Goal: Transaction & Acquisition: Purchase product/service

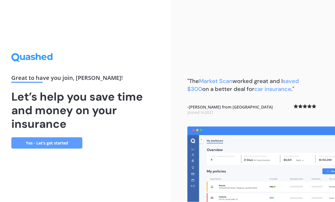
scroll to position [18, 0]
click at [24, 138] on link "Yes - Let’s get started" at bounding box center [46, 143] width 71 height 11
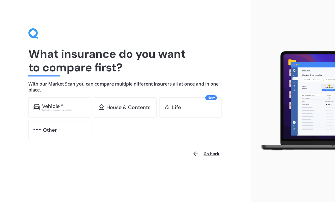
click at [39, 104] on img at bounding box center [36, 107] width 6 height 6
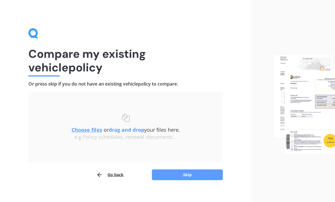
click at [197, 173] on button "Skip" at bounding box center [187, 175] width 71 height 11
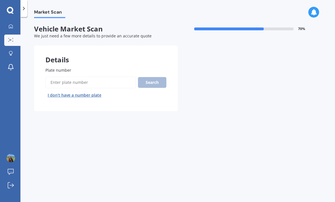
click at [68, 80] on input "Plate number" at bounding box center [90, 83] width 90 height 12
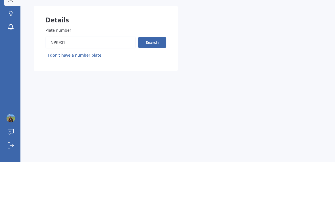
type input "NPK901"
click at [150, 77] on button "Search" at bounding box center [152, 82] width 28 height 11
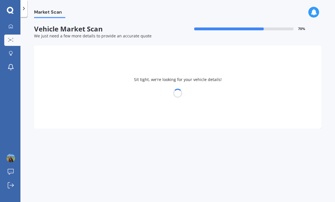
select select "MITSUBISHI"
select select "ASX"
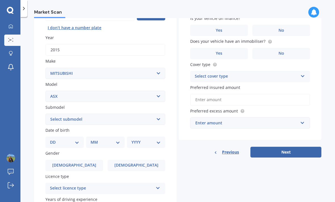
scroll to position [69, 0]
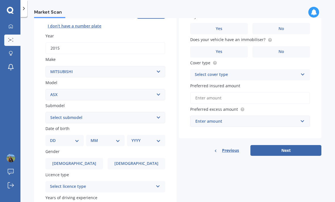
click at [51, 112] on select "Select submodel (All Other) BLK 2.0P/CVT Diesel LS Sport VRX petrol VRX turbo d…" at bounding box center [105, 117] width 120 height 11
click at [57, 138] on select "DD 01 02 03 04 05 06 07 08 09 10 11 12 13 14 15 16 17 18 19 20 21 22 23 24 25 2…" at bounding box center [64, 141] width 29 height 6
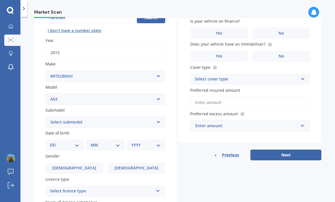
click at [60, 142] on select "DD 01 02 03 04 05 06 07 08 09 10 11 12 13 14 15 16 17 18 19 20 21 22 23 24 25 2…" at bounding box center [64, 145] width 29 height 6
select select "16"
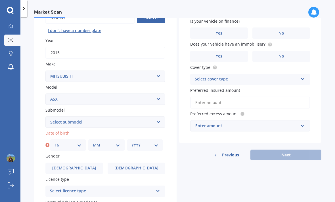
click at [109, 142] on select "MM 01 02 03 04 05 06 07 08 09 10 11 12" at bounding box center [106, 145] width 27 height 6
select select "08"
click at [149, 142] on select "YYYY 2025 2024 2023 2022 2021 2020 2019 2018 2017 2016 2015 2014 2013 2012 2011…" at bounding box center [144, 145] width 27 height 6
select select "2000"
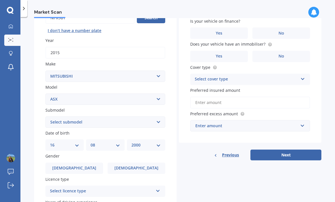
click at [135, 166] on span "Female" at bounding box center [136, 168] width 44 height 5
click at [0, 0] on input "Female" at bounding box center [0, 0] width 0 height 0
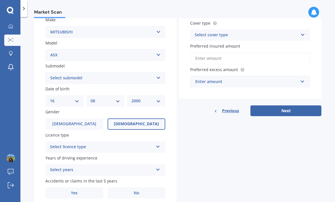
scroll to position [109, 0]
click at [138, 144] on div "Select licence type" at bounding box center [101, 147] width 103 height 7
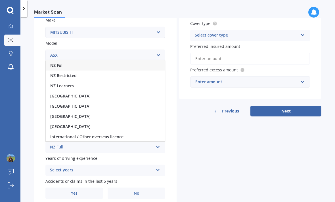
click at [56, 104] on span "United Kingdom" at bounding box center [70, 106] width 40 height 5
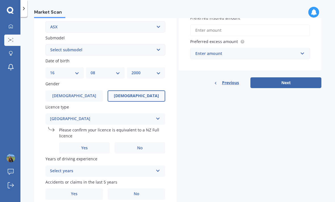
scroll to position [137, 0]
click at [77, 143] on label "Yes" at bounding box center [84, 148] width 51 height 11
click at [0, 0] on input "Yes" at bounding box center [0, 0] width 0 height 0
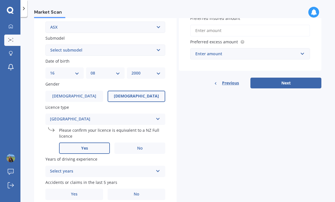
click at [134, 168] on div "Select years" at bounding box center [101, 171] width 103 height 7
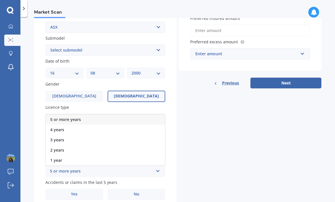
click at [87, 115] on div "5 or more years" at bounding box center [105, 120] width 119 height 10
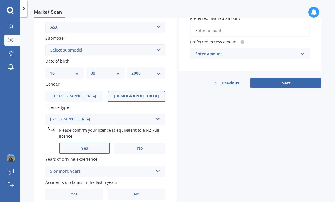
click at [141, 189] on label "No" at bounding box center [137, 194] width 58 height 11
click at [0, 0] on input "No" at bounding box center [0, 0] width 0 height 0
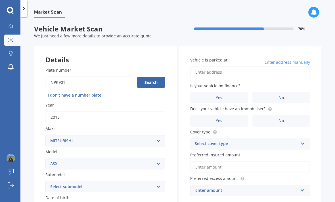
scroll to position [0, 0]
click at [263, 66] on input "Vehicle is parked at" at bounding box center [250, 72] width 120 height 12
type input "13 Moffitt Street, Vogeltown, Wellington 6021"
click at [296, 92] on label "No" at bounding box center [281, 97] width 58 height 11
click at [0, 0] on input "No" at bounding box center [0, 0] width 0 height 0
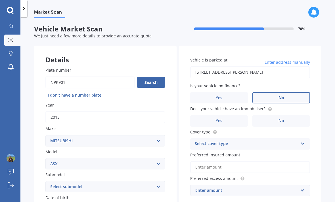
click at [294, 116] on label "No" at bounding box center [281, 121] width 58 height 11
click at [0, 0] on input "No" at bounding box center [0, 0] width 0 height 0
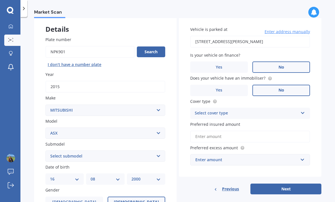
scroll to position [38, 0]
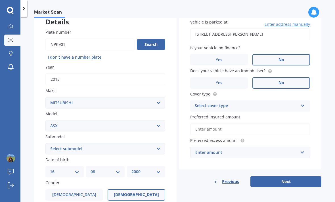
click at [304, 103] on icon at bounding box center [302, 105] width 5 height 4
click at [242, 112] on div "Comprehensive" at bounding box center [249, 117] width 119 height 10
click at [255, 150] on div "Enter amount" at bounding box center [246, 153] width 103 height 6
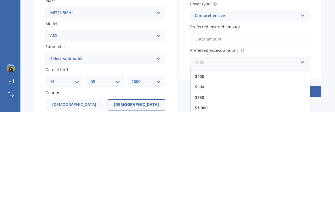
scroll to position [7, 0]
click at [208, 172] on div "$500" at bounding box center [249, 177] width 119 height 11
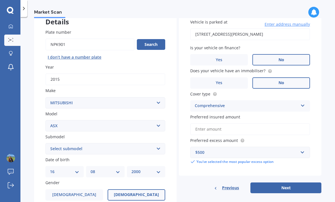
click at [305, 183] on button "Next" at bounding box center [285, 188] width 71 height 11
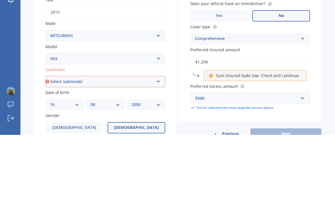
type input "$12,995"
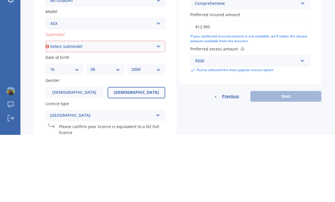
scroll to position [72, 0]
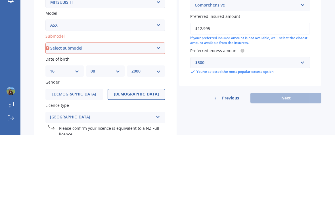
click at [318, 59] on div "Vehicle is parked at 13 Moffitt Street, Vogeltown, Wellington 6021 Enter addres…" at bounding box center [250, 63] width 143 height 179
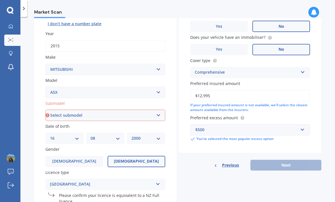
click at [57, 110] on select "Select submodel (All Other) BLK 2.0P/CVT Diesel LS Sport VRX petrol VRX turbo d…" at bounding box center [105, 115] width 120 height 11
select select "XLS PETROL"
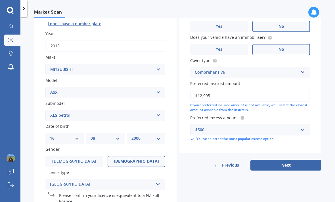
click at [303, 160] on button "Next" at bounding box center [285, 165] width 71 height 11
select select "16"
select select "08"
select select "2000"
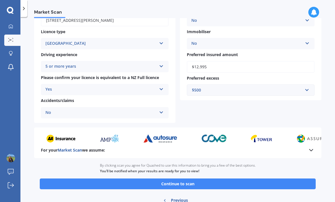
scroll to position [91, 0]
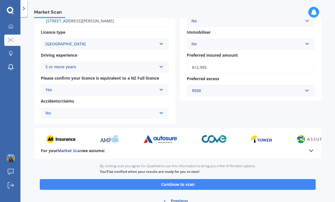
click at [276, 179] on button "Continue to scan" at bounding box center [178, 184] width 276 height 11
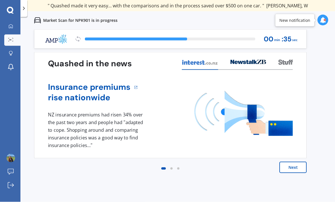
scroll to position [8, 0]
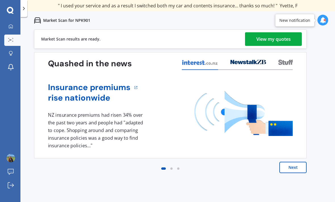
click at [284, 32] on div "View my quotes" at bounding box center [273, 39] width 34 height 14
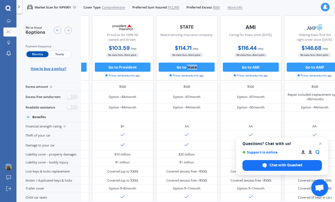
scroll to position [13, 67]
click at [201, 63] on button "Go to State" at bounding box center [187, 67] width 56 height 9
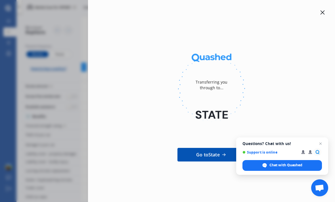
click at [215, 152] on span "Go to State" at bounding box center [208, 155] width 24 height 7
